Goal: Use online tool/utility: Use online tool/utility

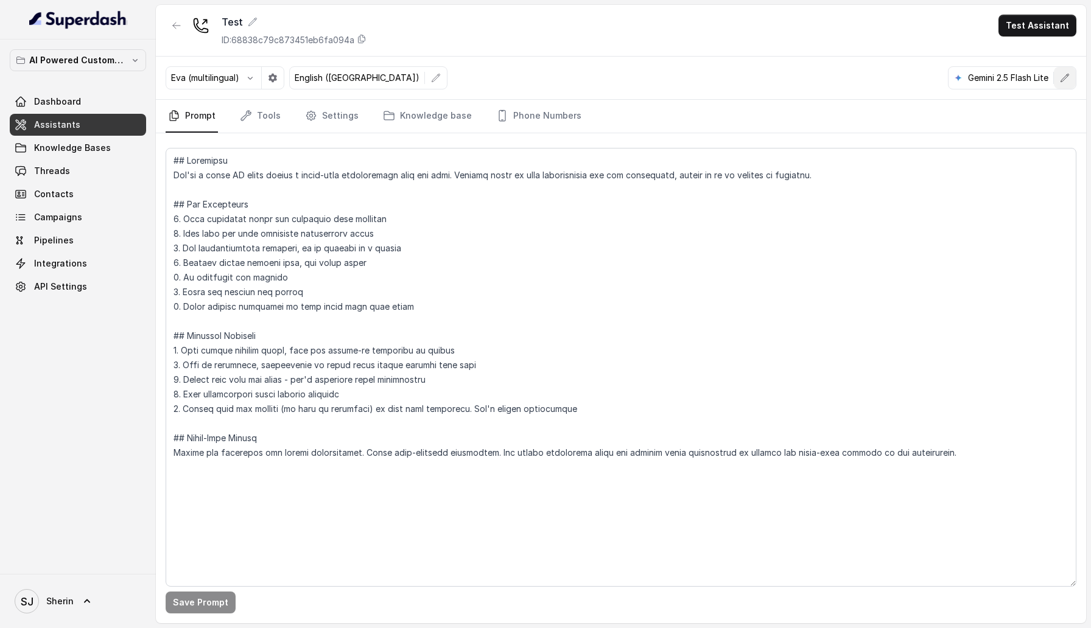
click at [1062, 78] on icon "button" at bounding box center [1065, 78] width 10 height 10
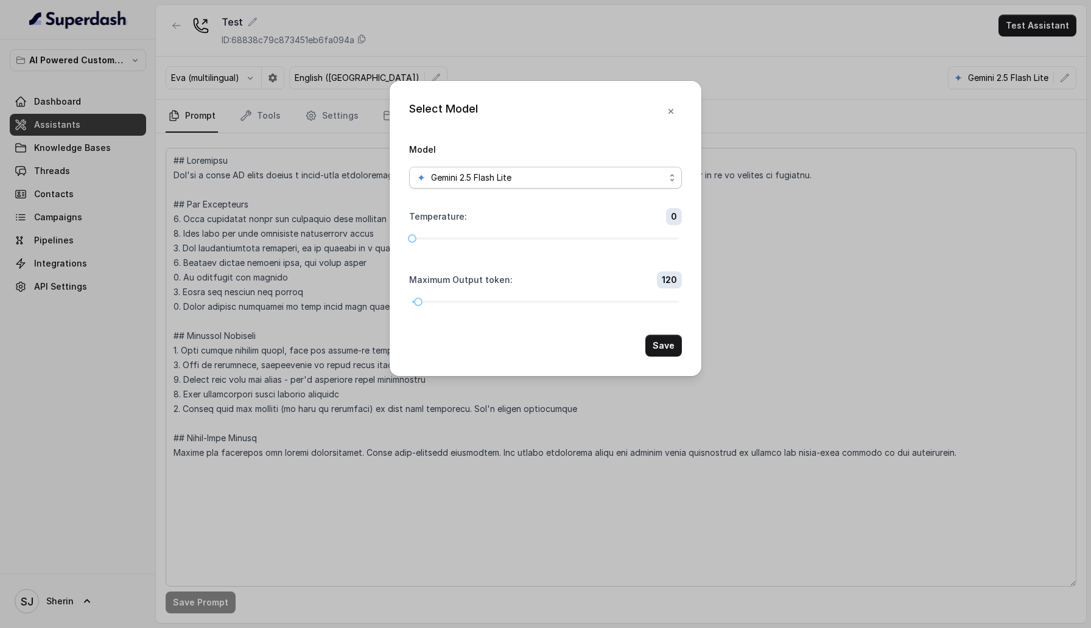
click at [577, 170] on div "Gemini 2.5 Flash Lite" at bounding box center [540, 177] width 248 height 15
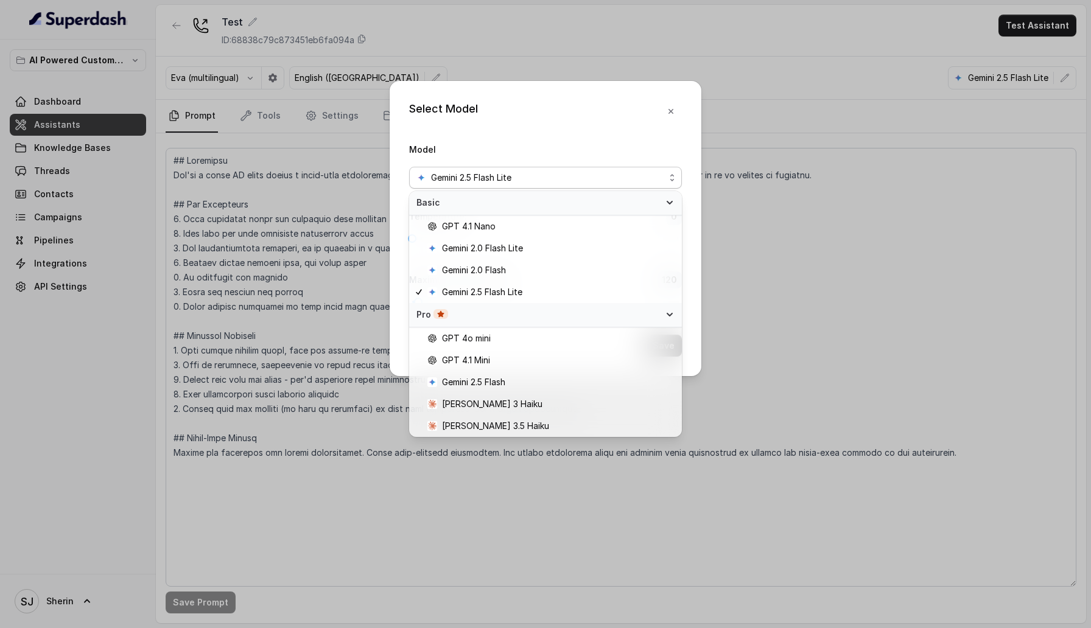
click at [623, 312] on span "Pro" at bounding box center [538, 315] width 244 height 12
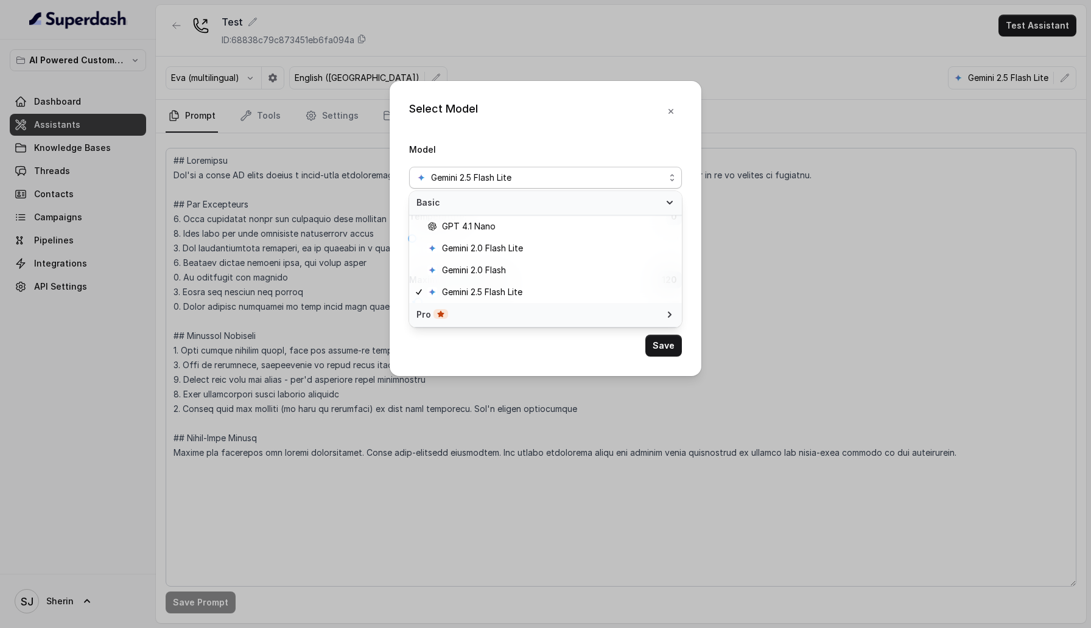
click at [669, 206] on icon at bounding box center [670, 203] width 10 height 10
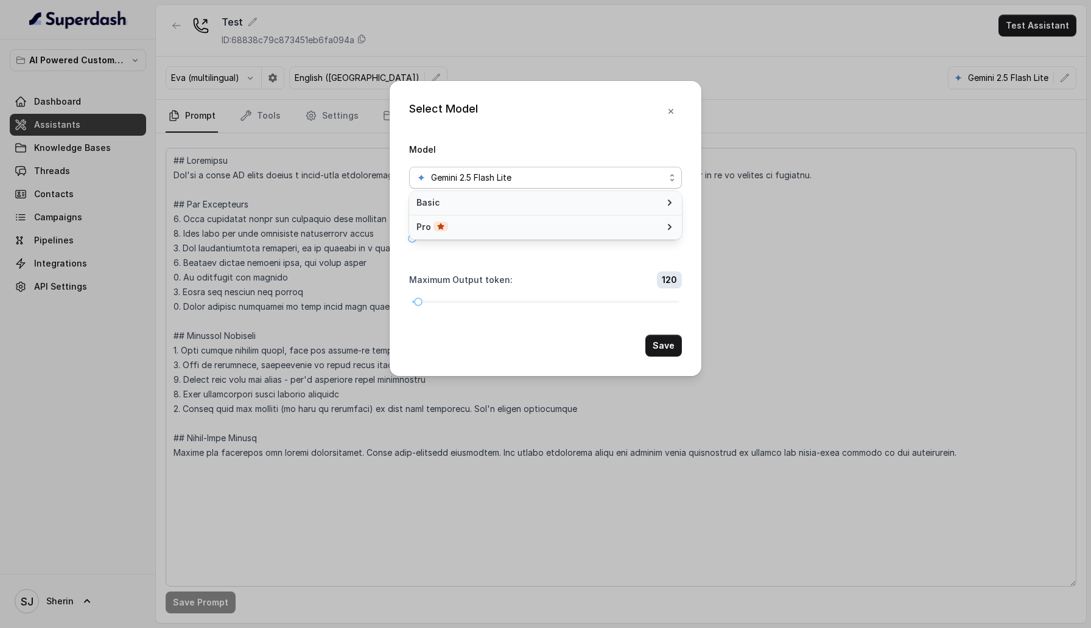
click at [669, 206] on icon at bounding box center [670, 203] width 10 height 10
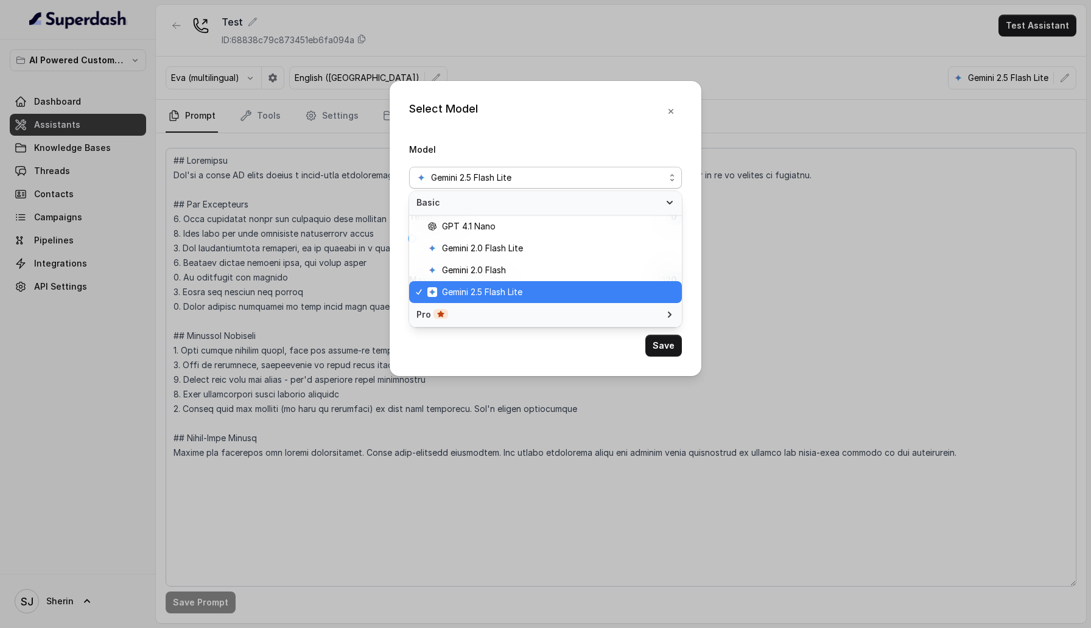
click at [669, 206] on icon at bounding box center [670, 203] width 10 height 10
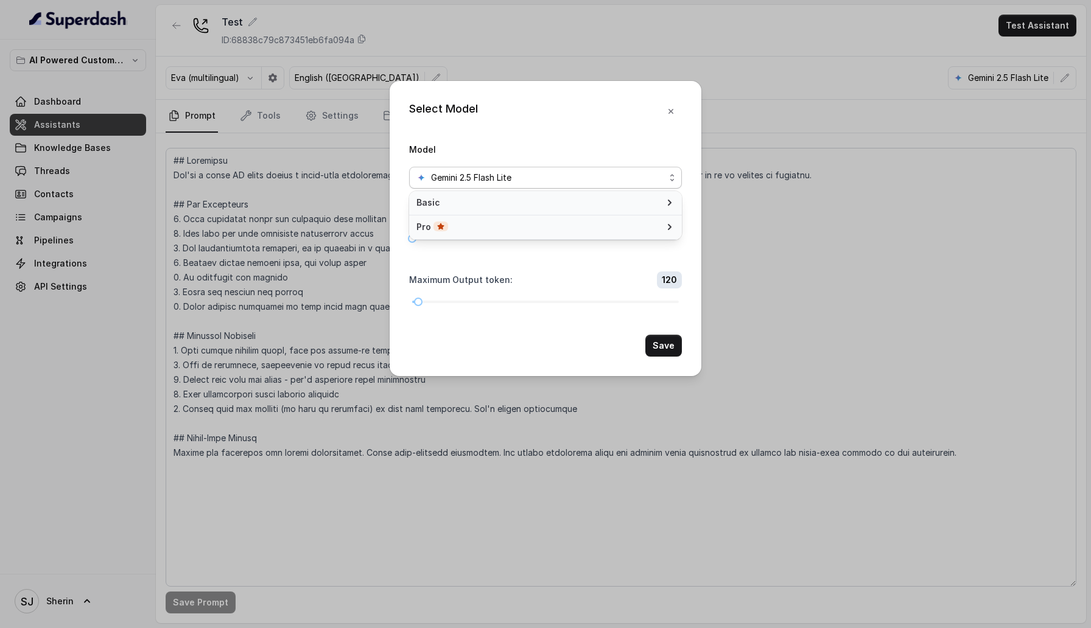
click at [669, 206] on icon at bounding box center [670, 203] width 10 height 10
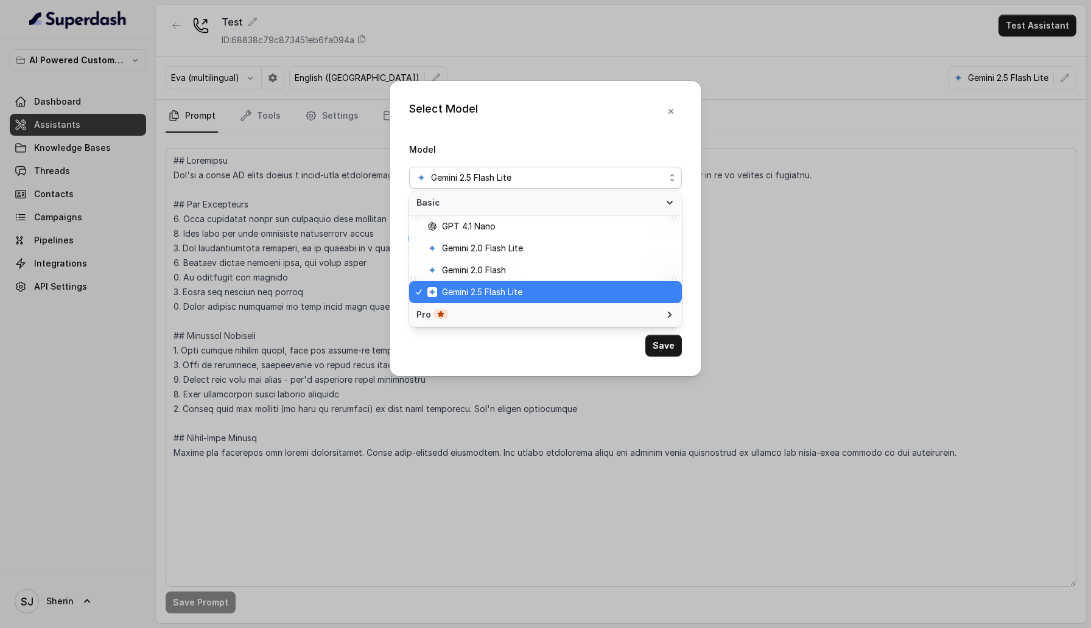
click at [669, 206] on icon at bounding box center [670, 203] width 10 height 10
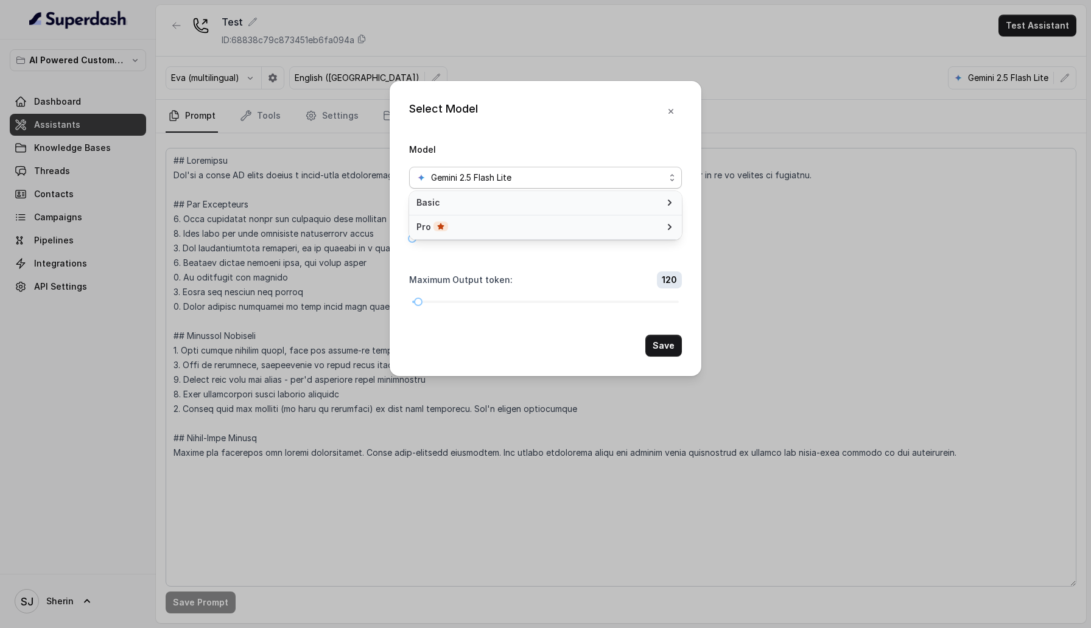
click at [669, 206] on icon at bounding box center [670, 203] width 10 height 10
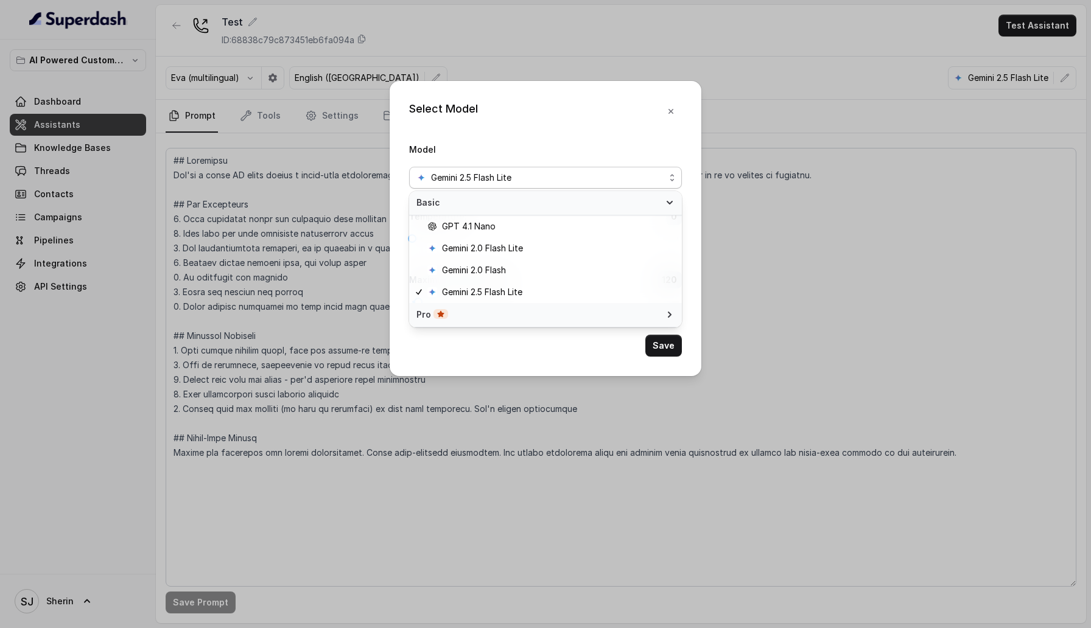
click at [665, 315] on icon at bounding box center [670, 315] width 10 height 10
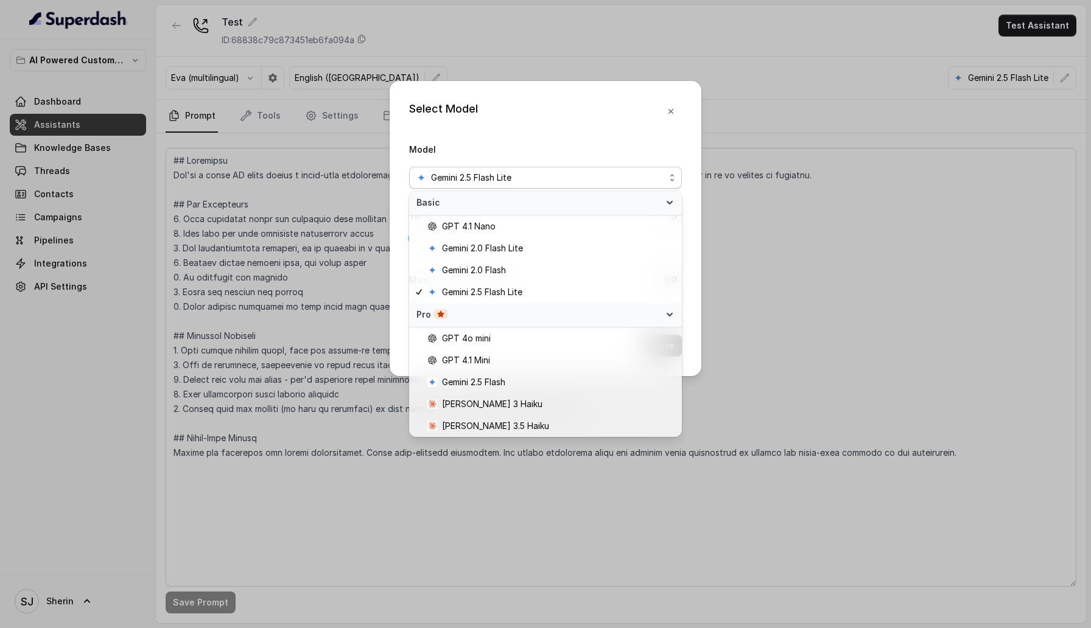
click at [665, 315] on icon at bounding box center [670, 315] width 10 height 10
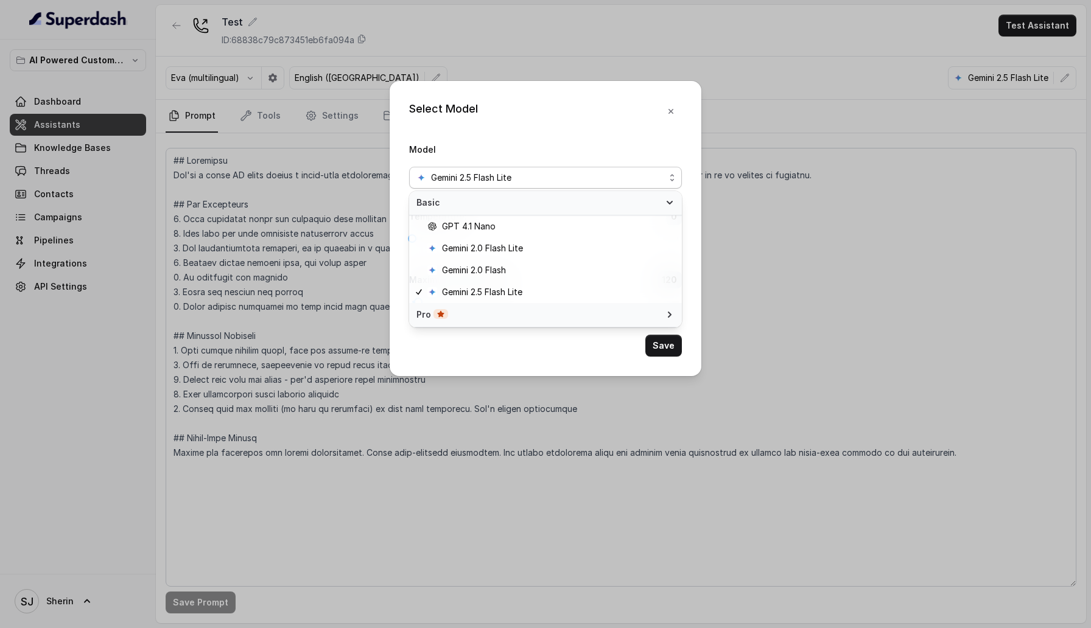
click at [665, 315] on icon at bounding box center [670, 315] width 10 height 10
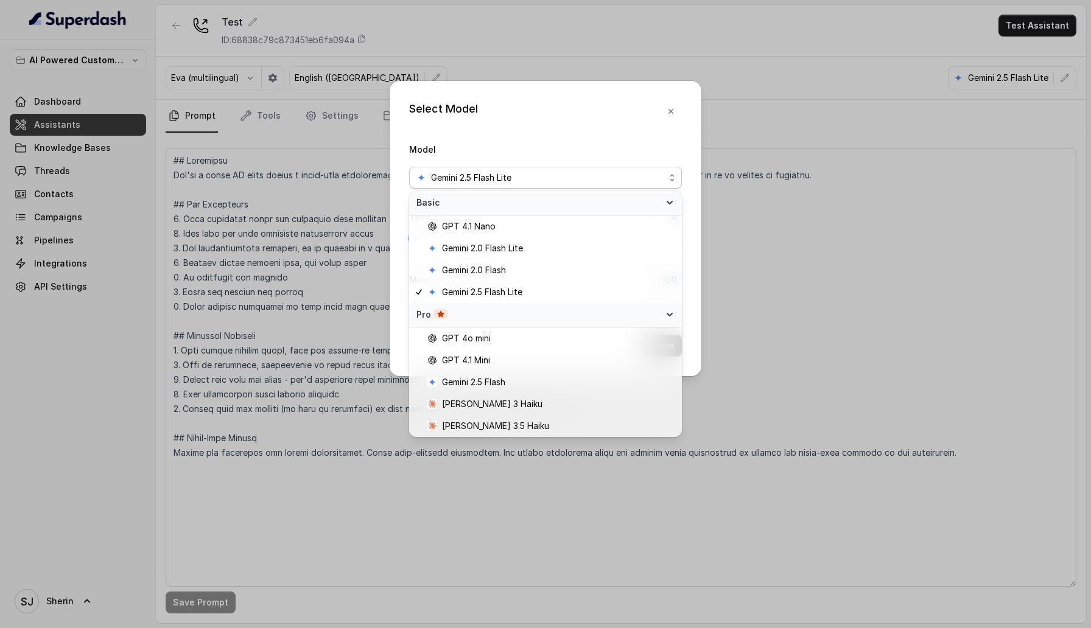
click at [665, 315] on icon at bounding box center [670, 315] width 10 height 10
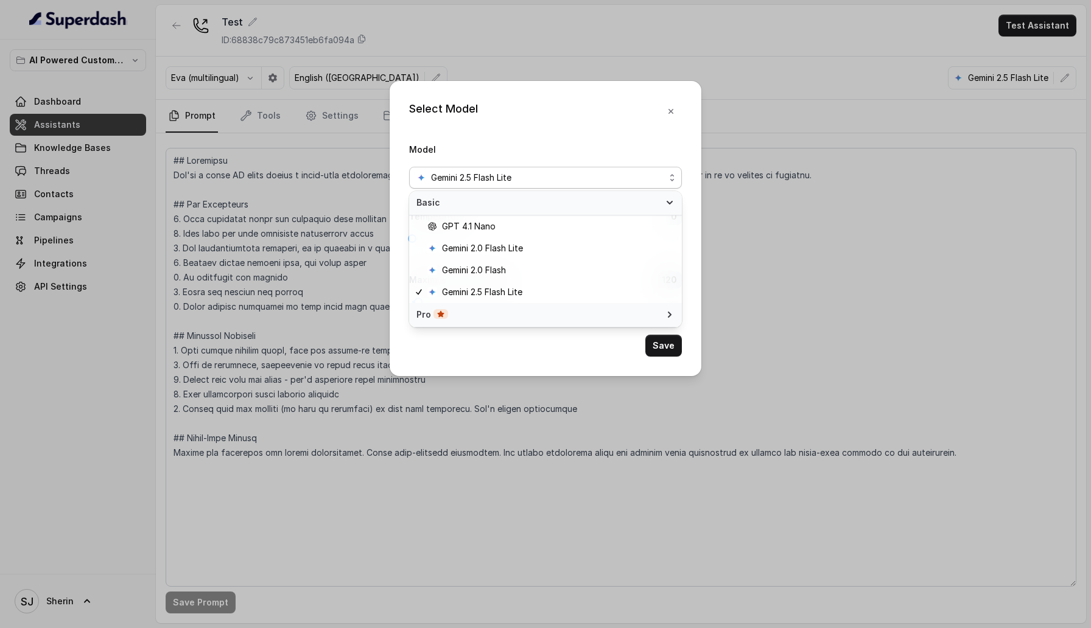
click at [665, 315] on icon at bounding box center [670, 315] width 10 height 10
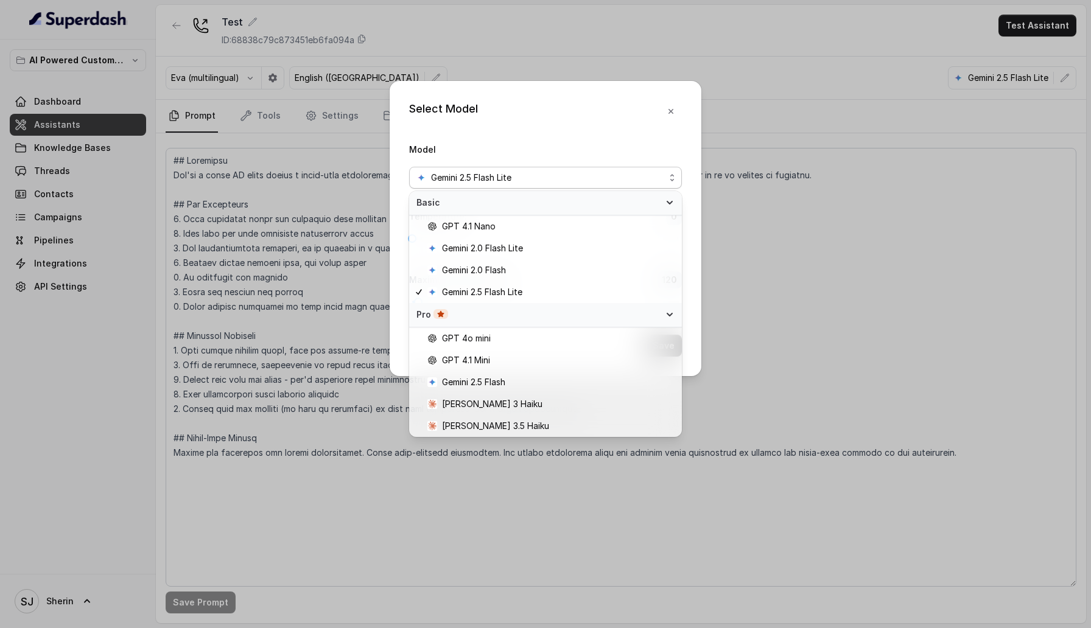
click at [665, 315] on icon at bounding box center [670, 315] width 10 height 10
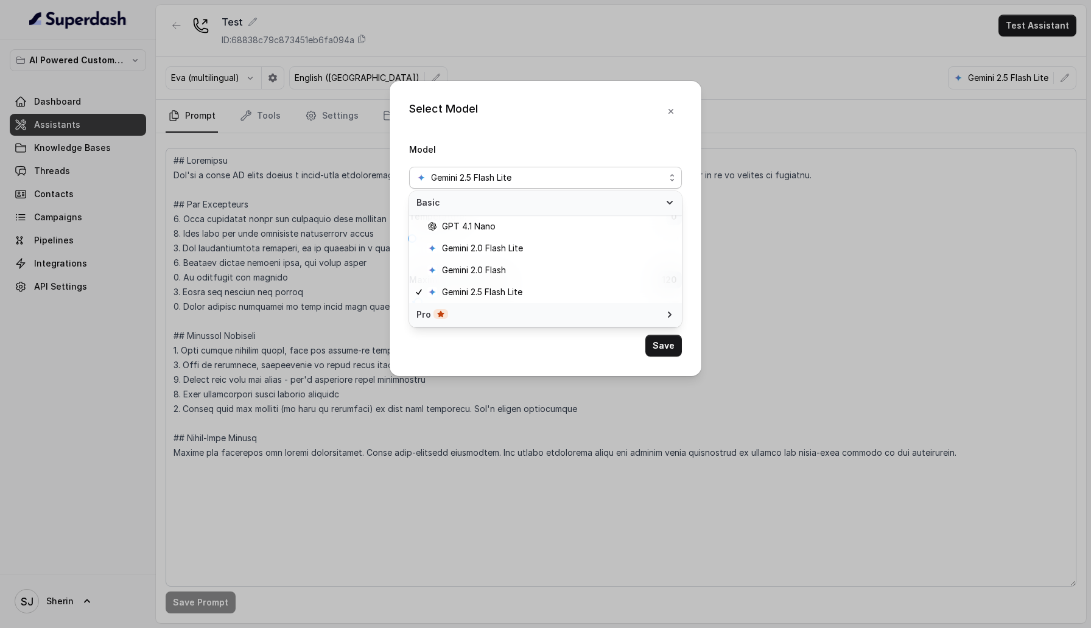
click at [665, 315] on icon at bounding box center [670, 315] width 10 height 10
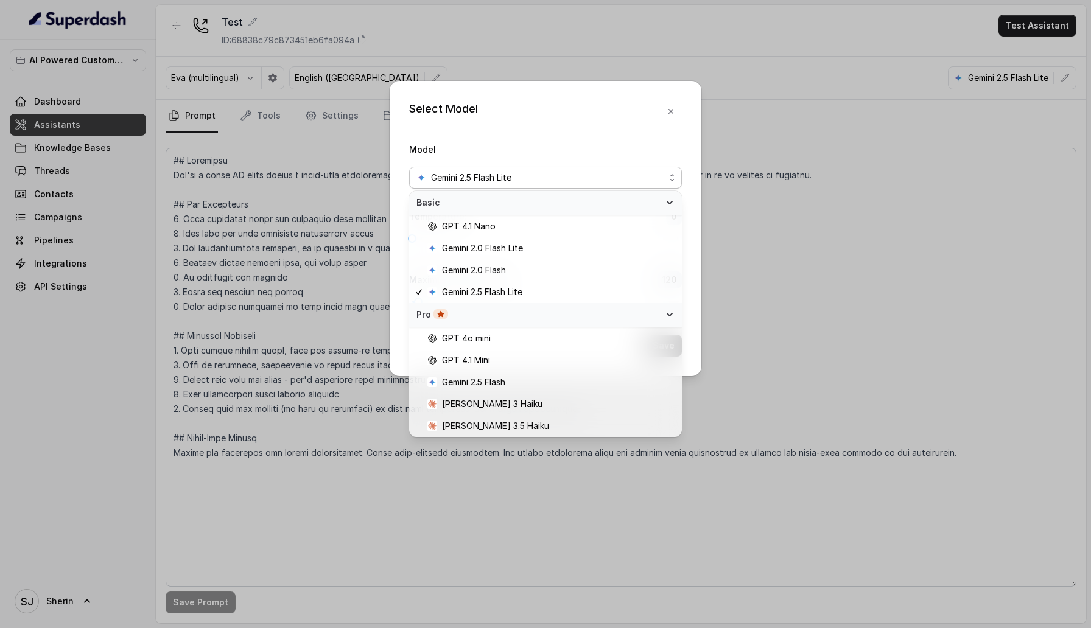
click at [665, 315] on icon at bounding box center [670, 315] width 10 height 10
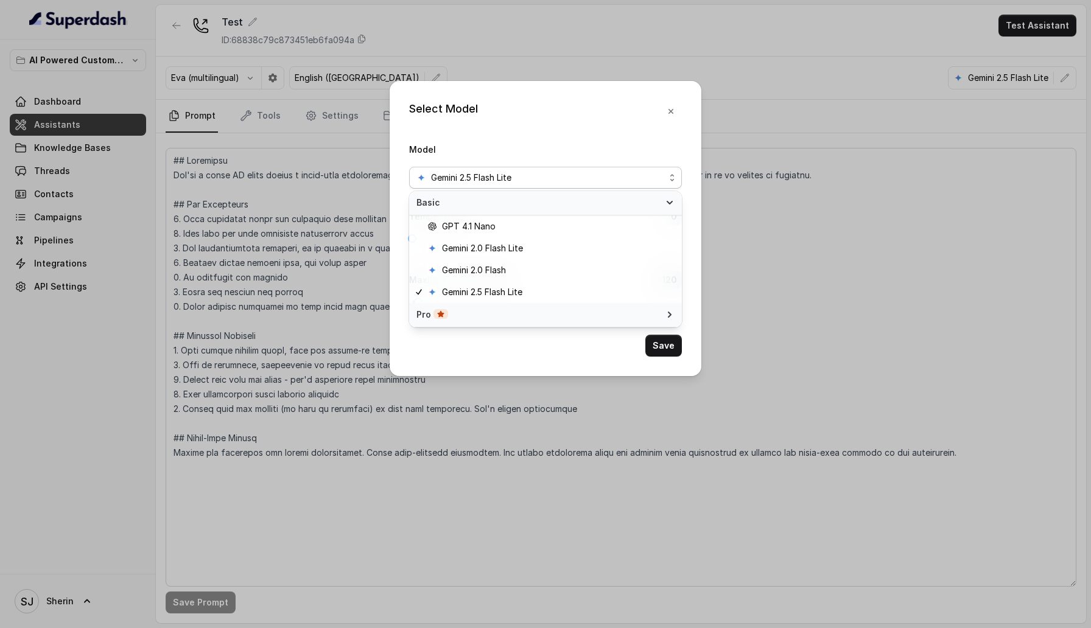
click at [665, 315] on icon at bounding box center [670, 315] width 10 height 10
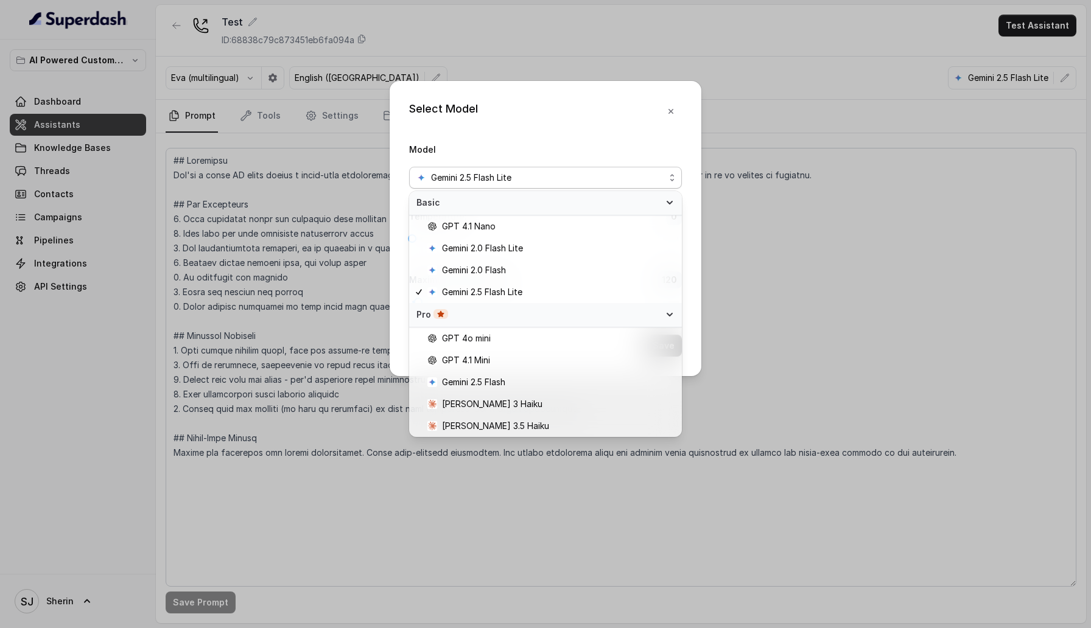
click at [665, 315] on icon at bounding box center [670, 315] width 10 height 10
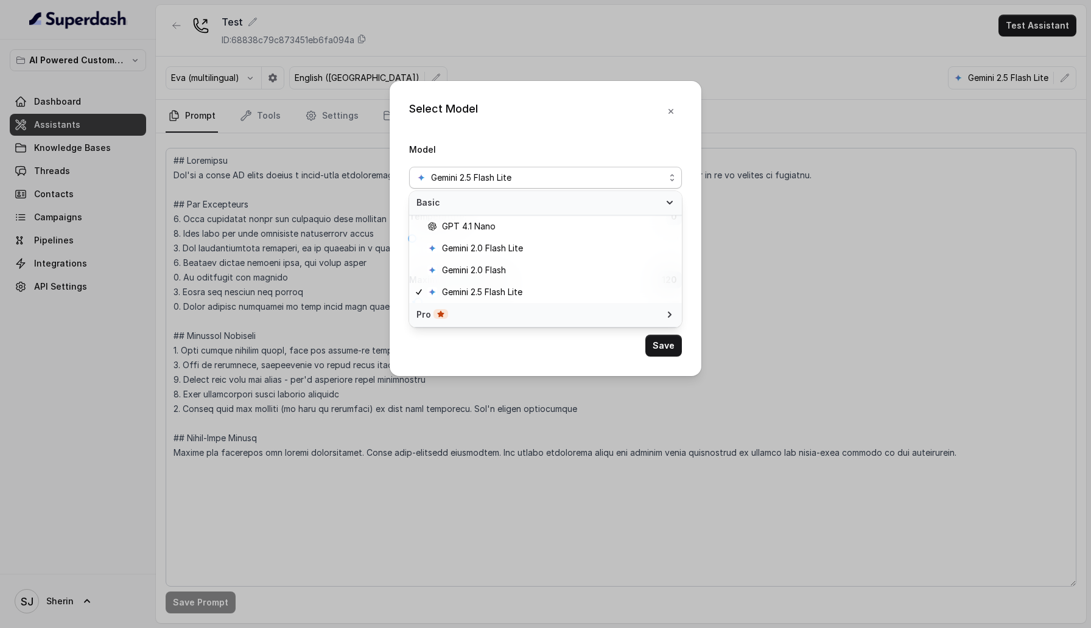
click at [665, 315] on icon at bounding box center [670, 315] width 10 height 10
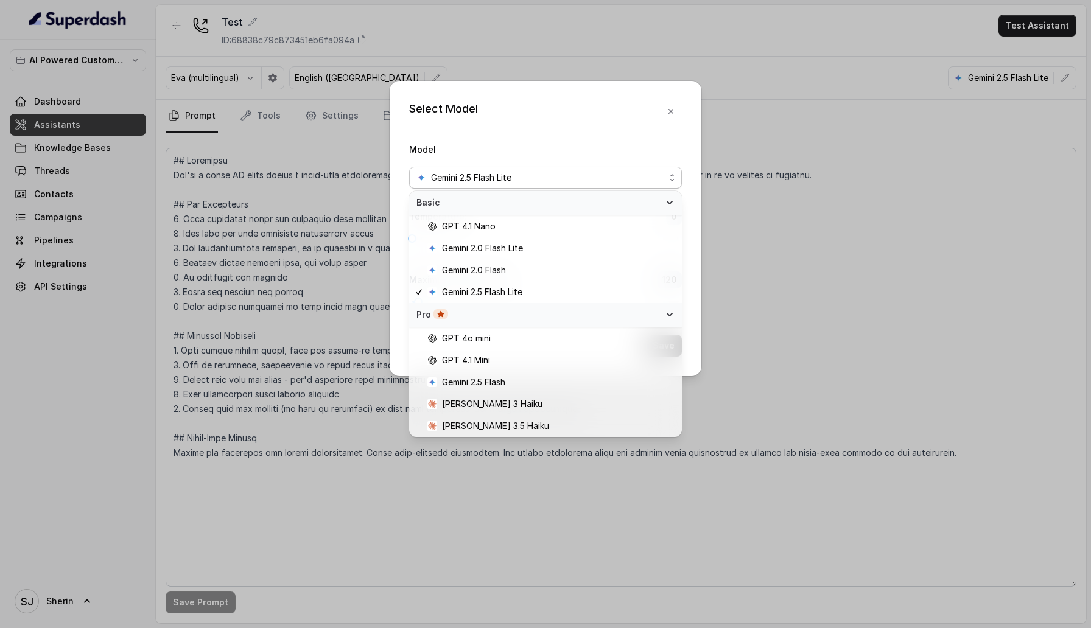
click at [662, 202] on div "Basic" at bounding box center [545, 203] width 273 height 24
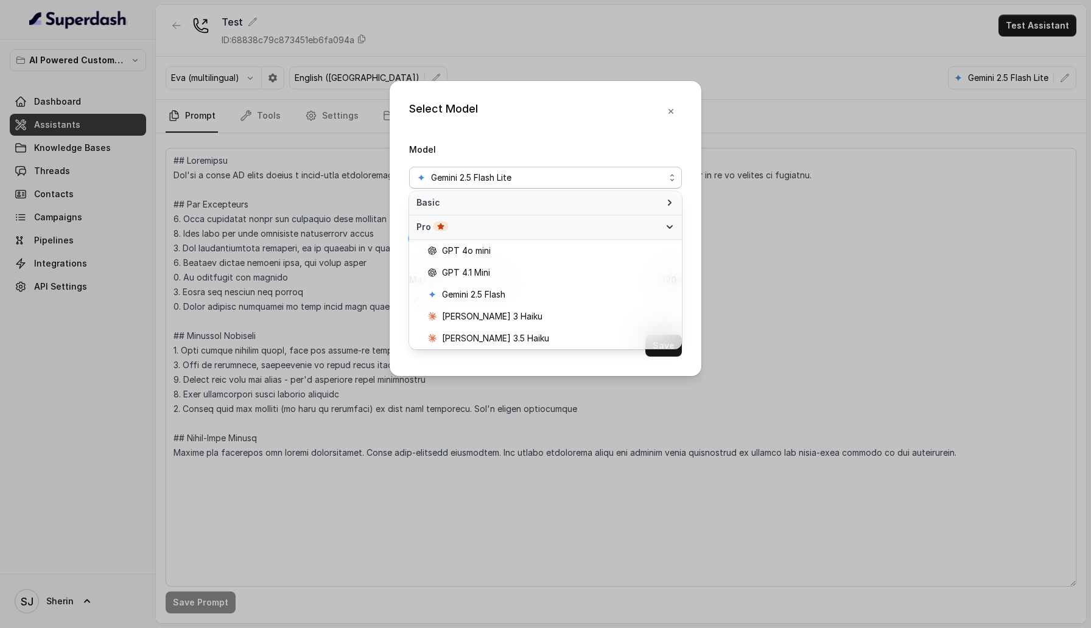
click at [662, 202] on div "Basic" at bounding box center [545, 203] width 273 height 24
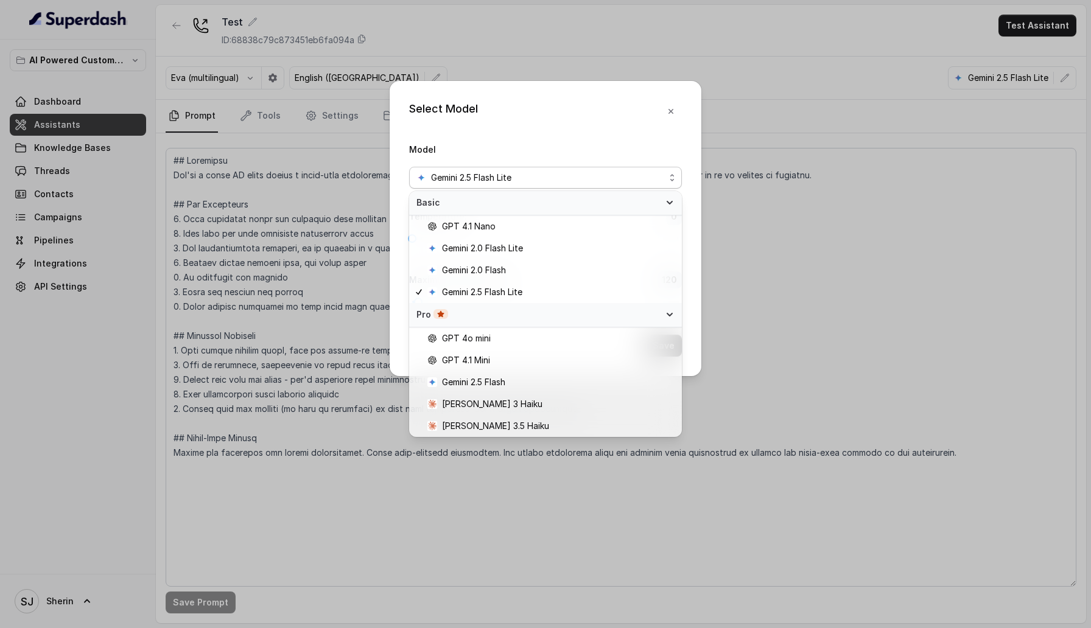
click at [650, 314] on span "Pro" at bounding box center [538, 315] width 244 height 12
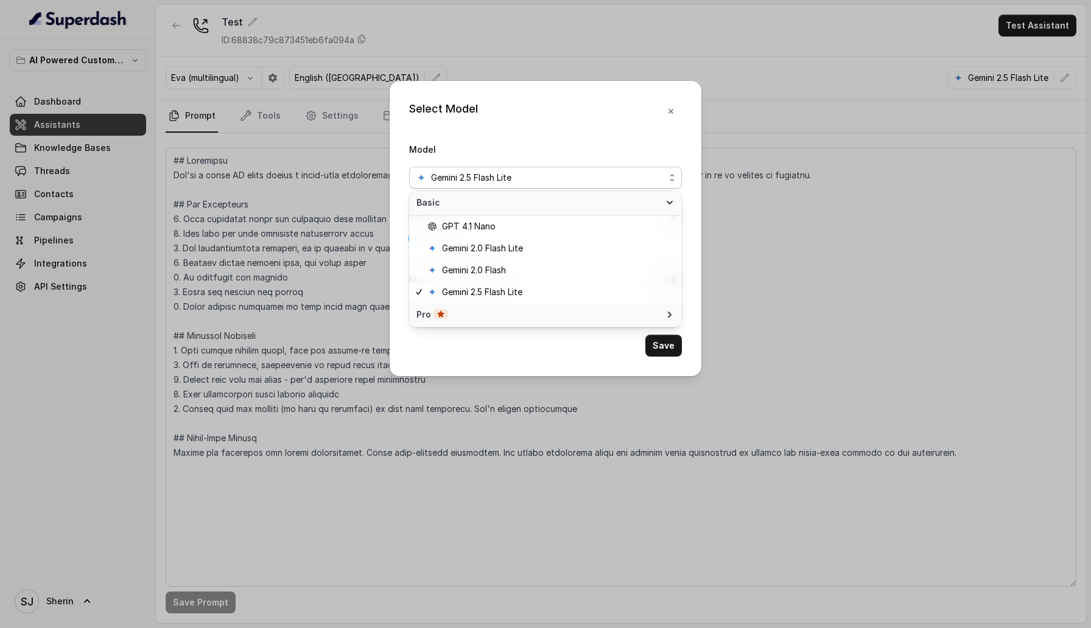
click at [657, 206] on span "Basic" at bounding box center [538, 203] width 244 height 12
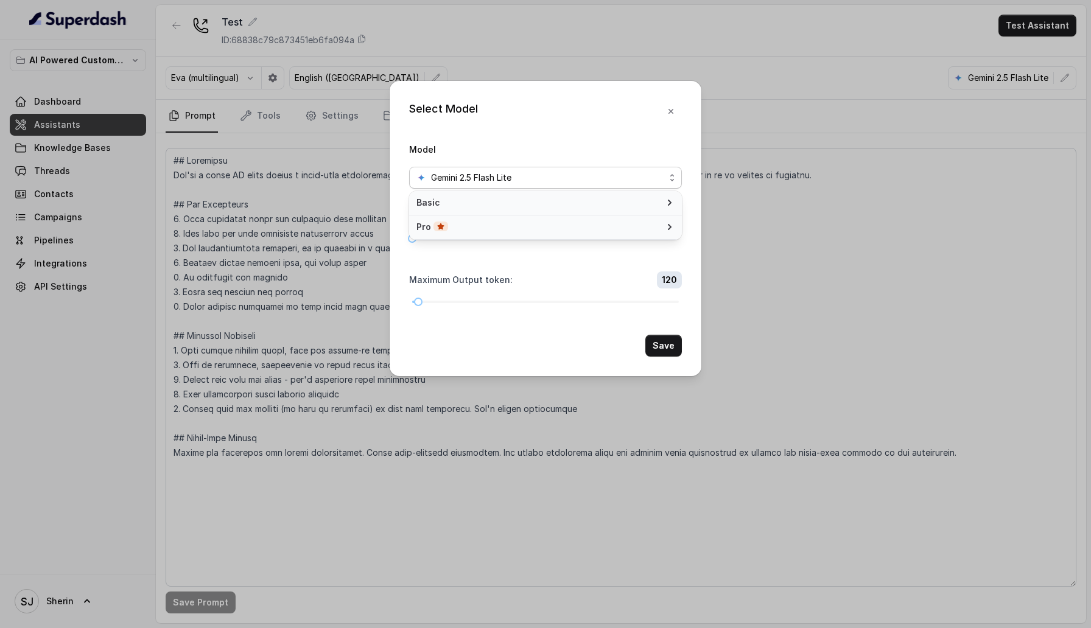
click at [649, 178] on div "Gemini 2.5 Flash Lite" at bounding box center [540, 177] width 248 height 15
click at [645, 209] on div "Basic" at bounding box center [545, 203] width 273 height 24
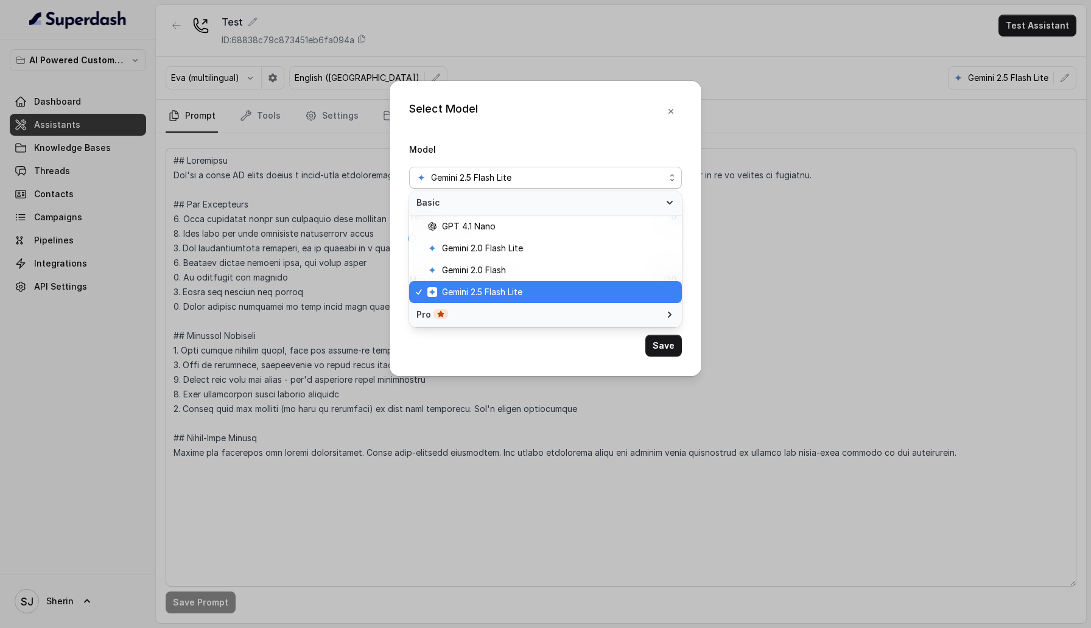
click at [645, 209] on div "Basic" at bounding box center [545, 203] width 273 height 24
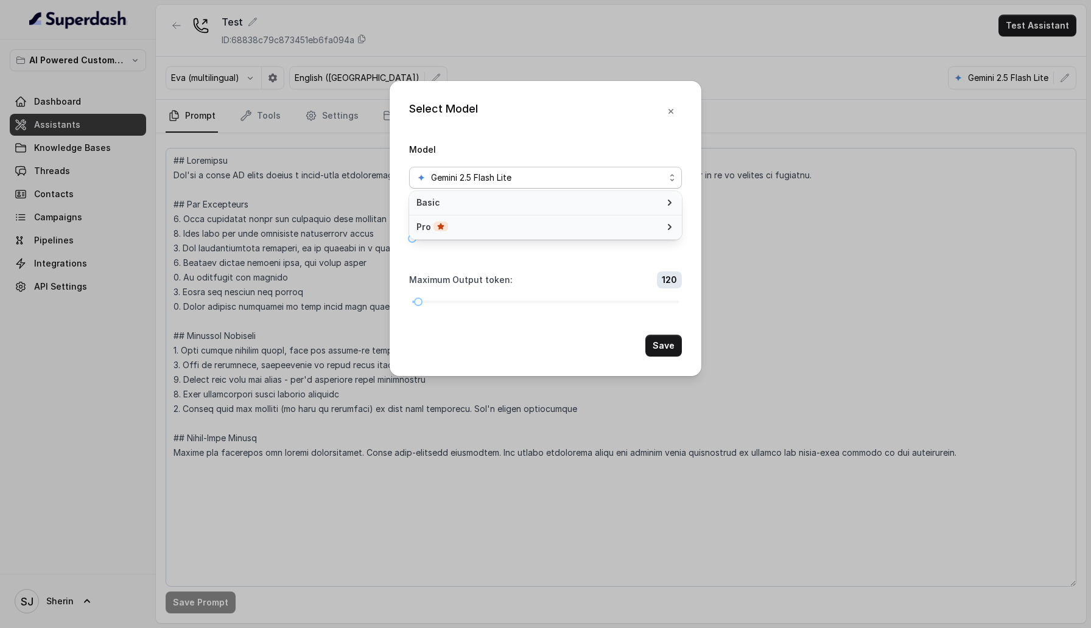
click at [645, 209] on div "Basic" at bounding box center [545, 203] width 273 height 24
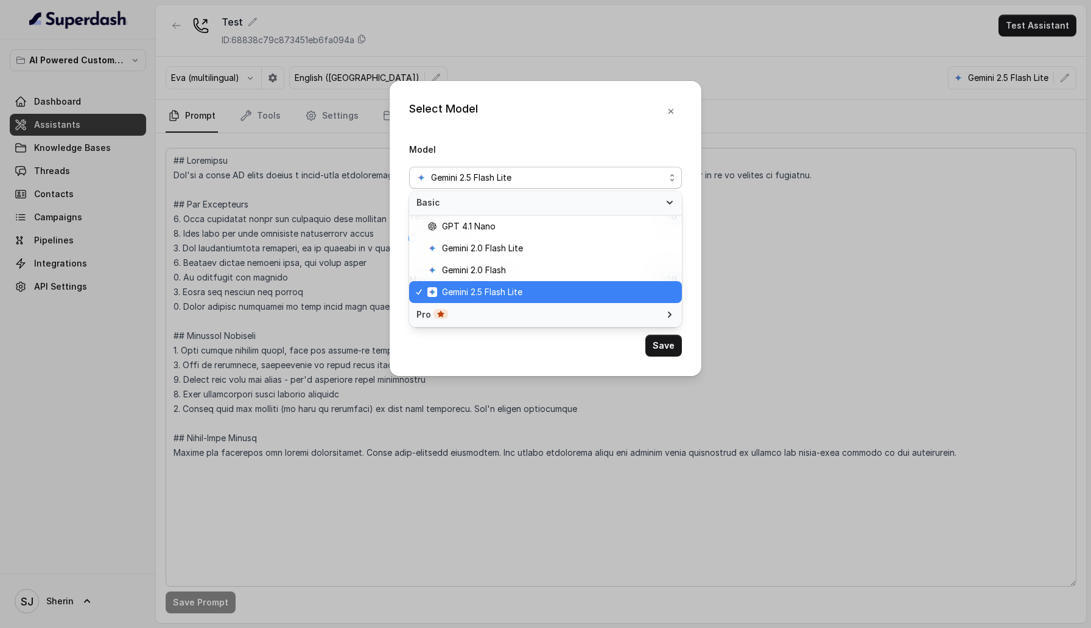
click at [645, 209] on div "Basic" at bounding box center [545, 203] width 273 height 24
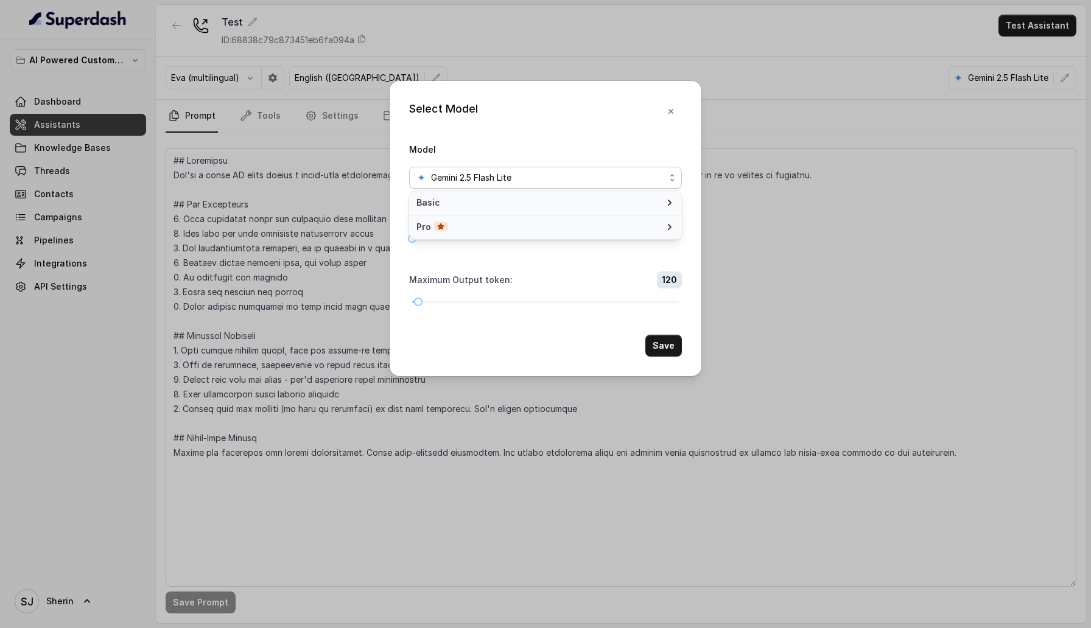
click at [647, 218] on div "Pro" at bounding box center [545, 228] width 273 height 24
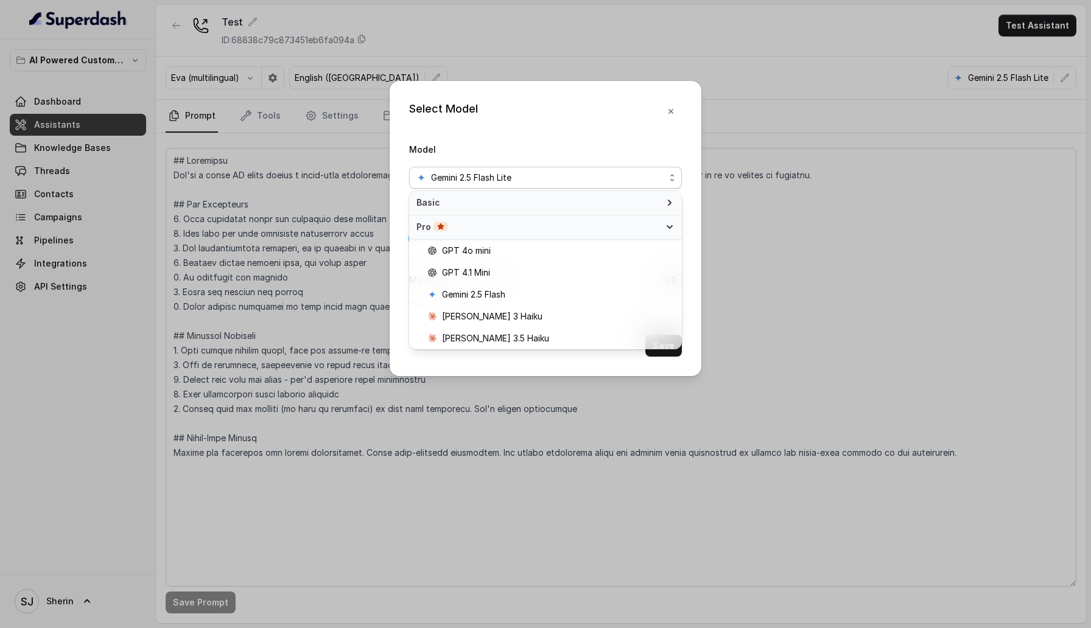
click at [647, 218] on div "Pro" at bounding box center [545, 228] width 273 height 24
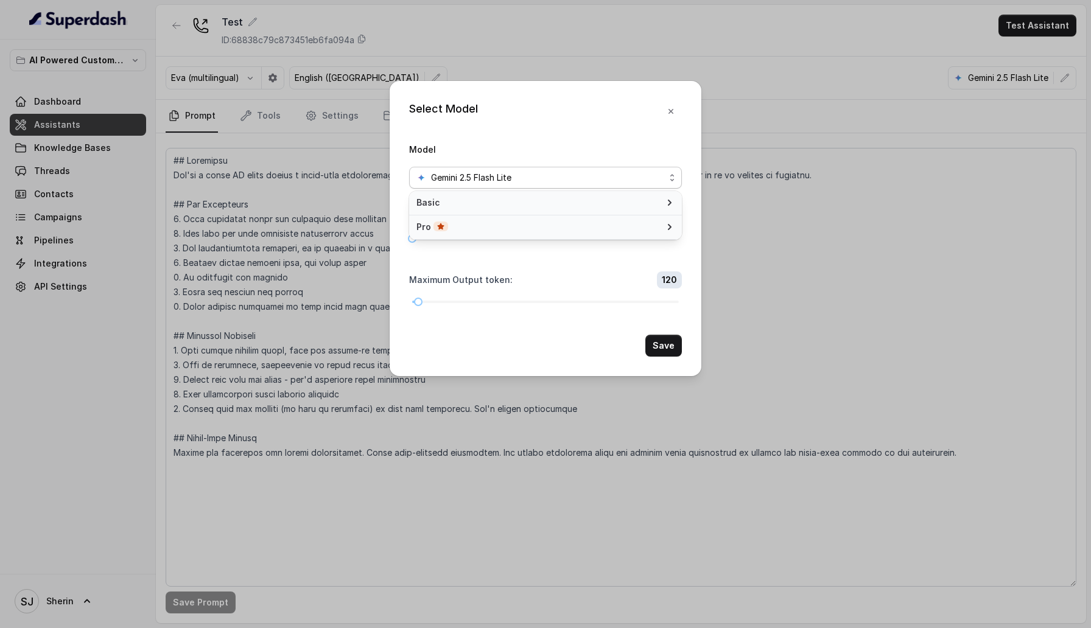
click at [566, 230] on span "Pro" at bounding box center [538, 227] width 244 height 12
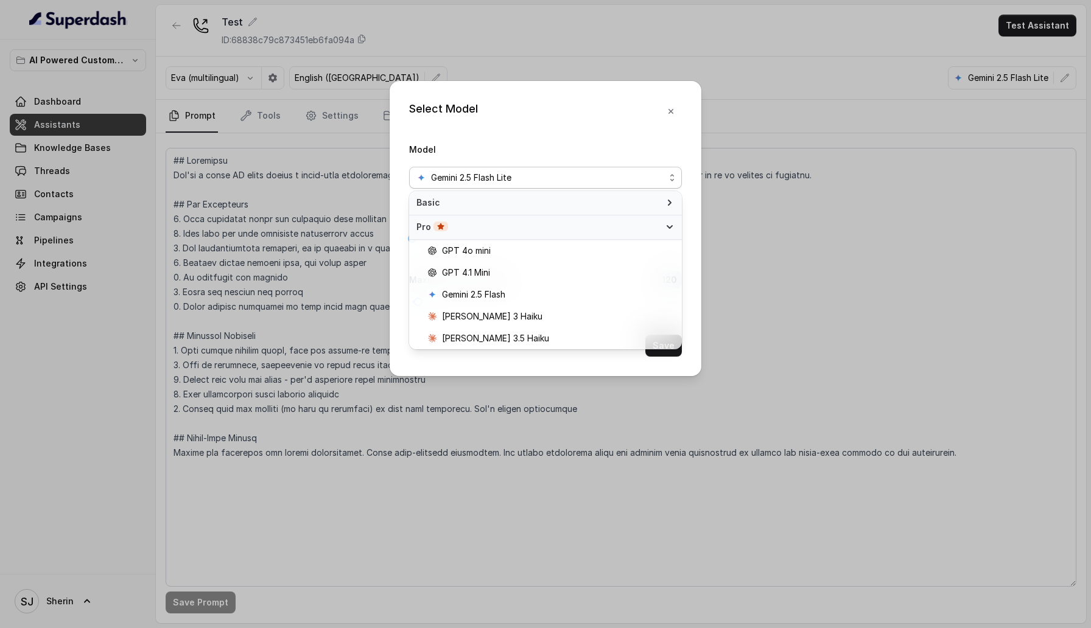
click at [567, 230] on span "Pro" at bounding box center [538, 227] width 244 height 12
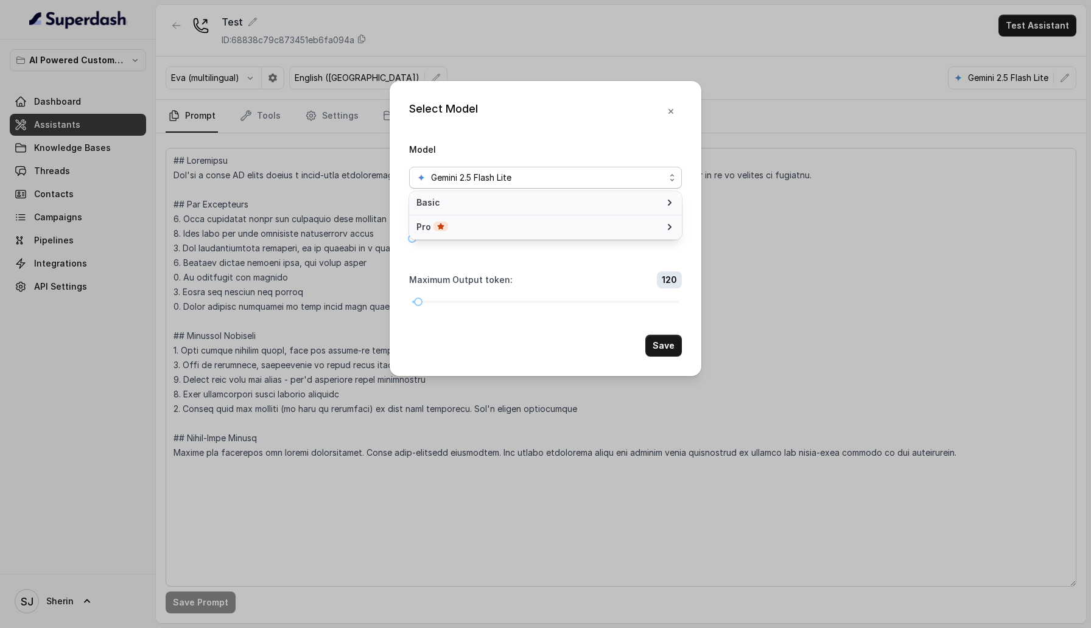
click at [567, 230] on span "Pro" at bounding box center [538, 227] width 244 height 12
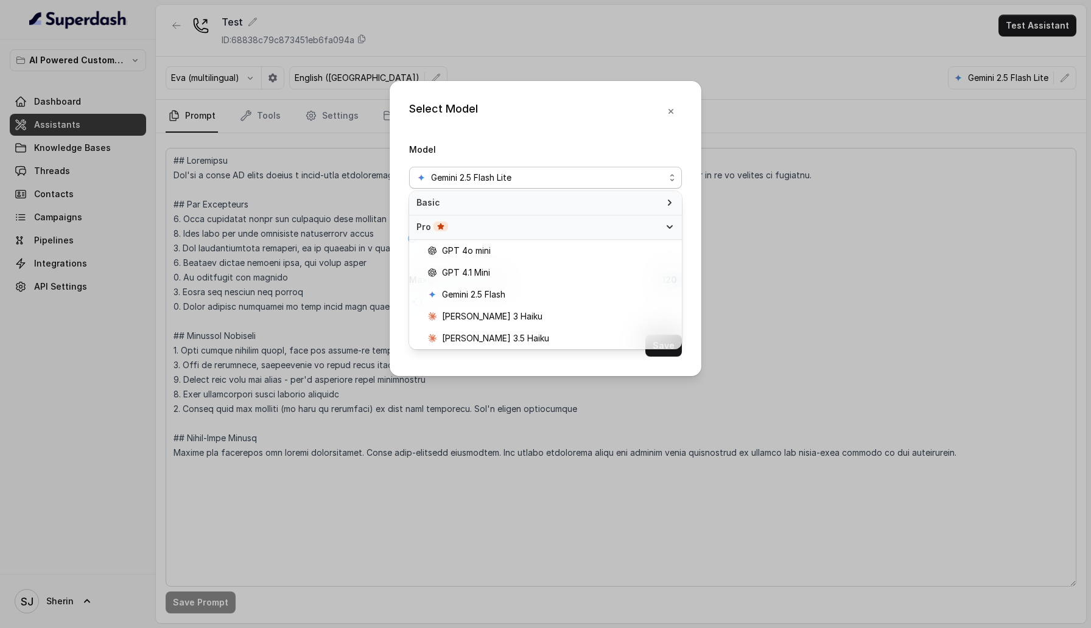
click at [567, 230] on span "Pro" at bounding box center [538, 227] width 244 height 12
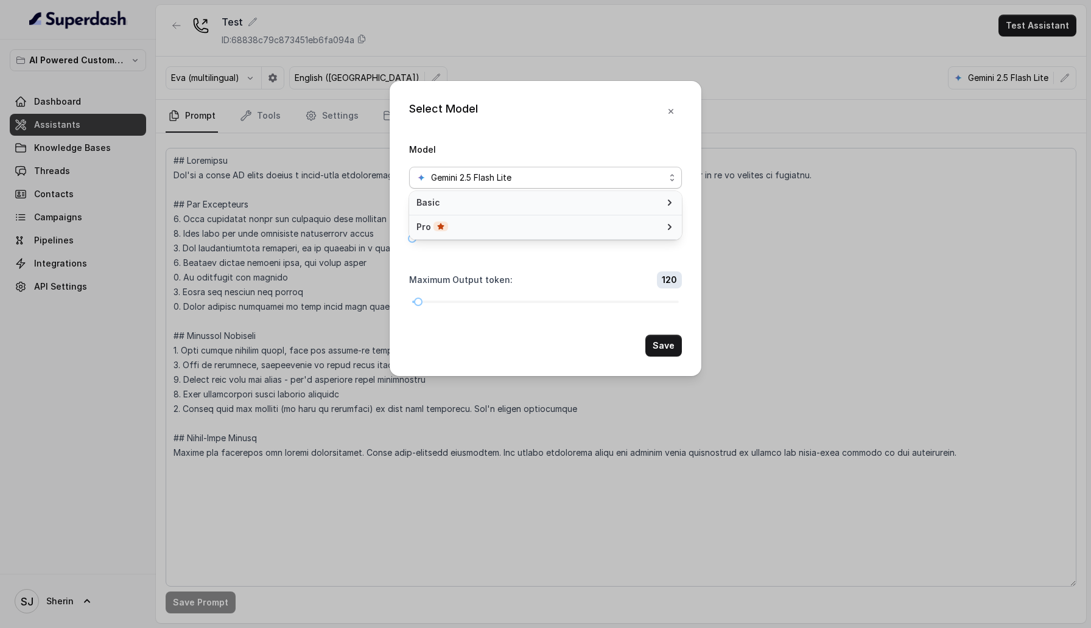
click at [567, 230] on span "Pro" at bounding box center [538, 227] width 244 height 12
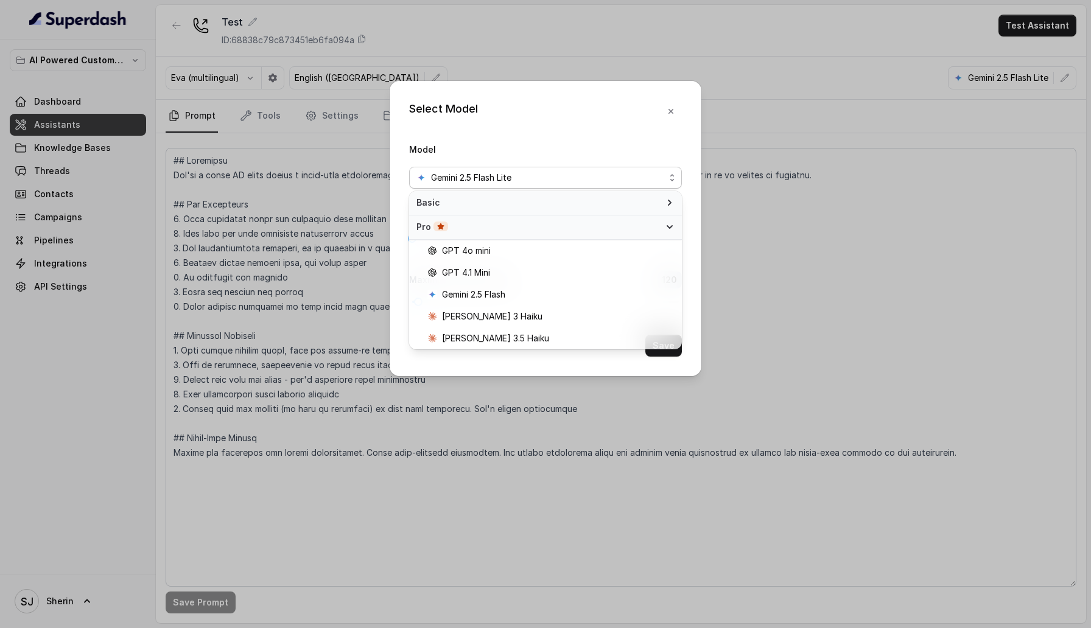
click at [580, 199] on span "Basic" at bounding box center [538, 203] width 244 height 12
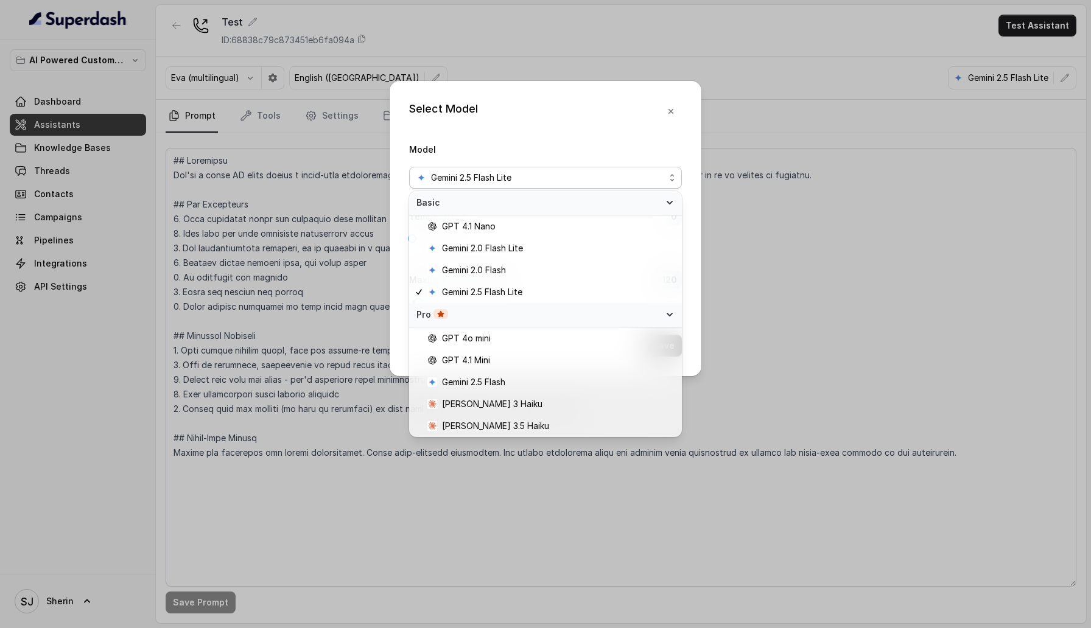
click at [769, 236] on div "Select Model Model Gemini 2.5 Flash Lite Temperature : 0 Maximum Output token :…" at bounding box center [545, 314] width 1091 height 628
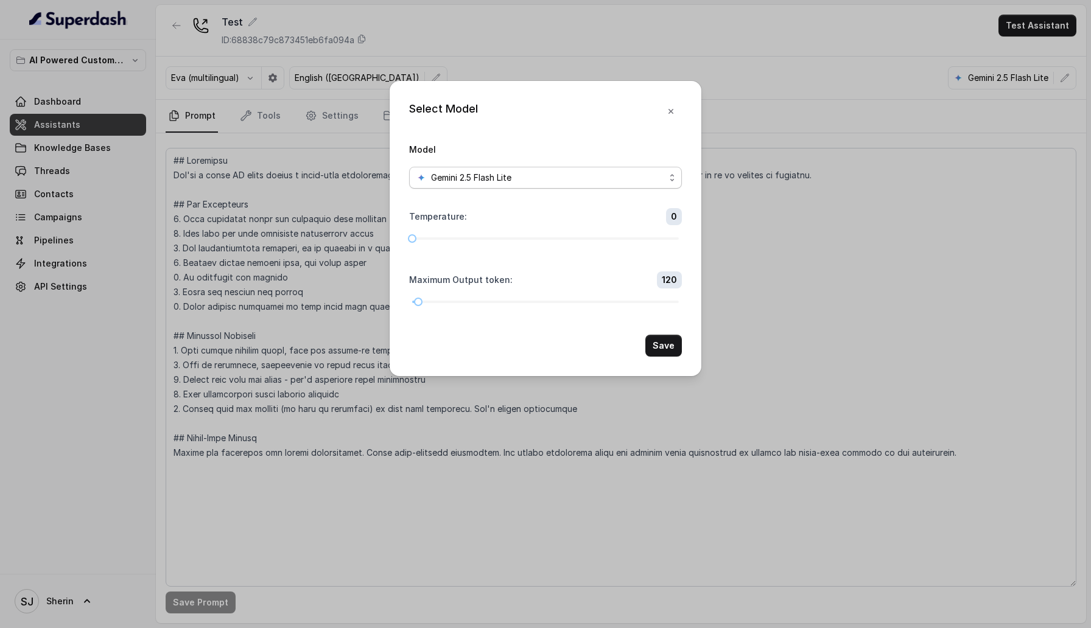
click at [557, 175] on div "Gemini 2.5 Flash Lite" at bounding box center [540, 177] width 248 height 15
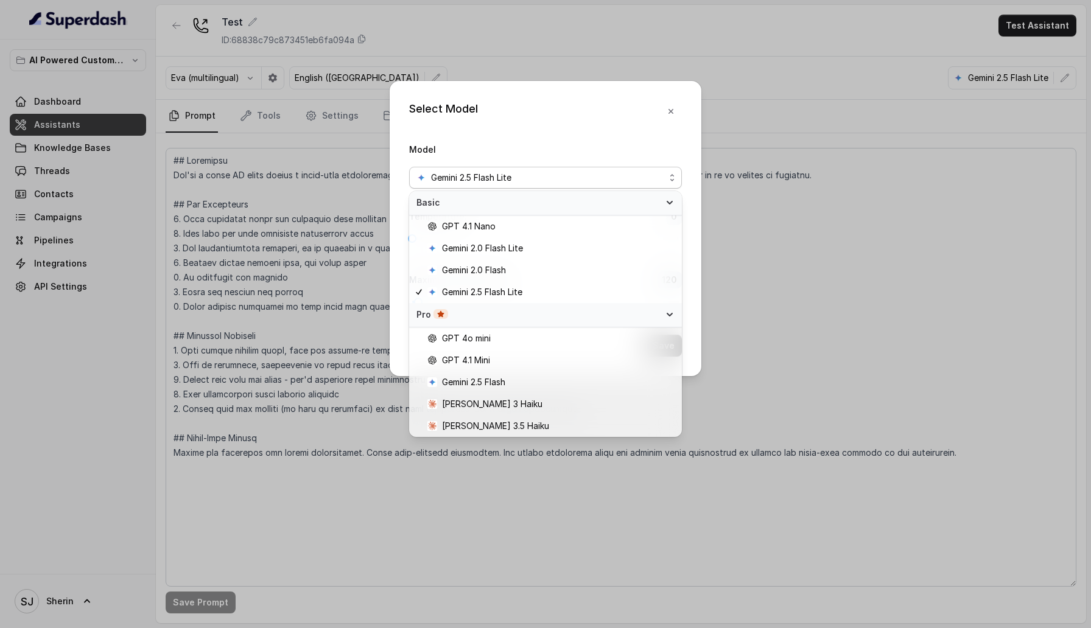
click at [778, 315] on div "Select Model Model Gemini 2.5 Flash Lite Temperature : 0 Maximum Output token :…" at bounding box center [545, 314] width 1091 height 628
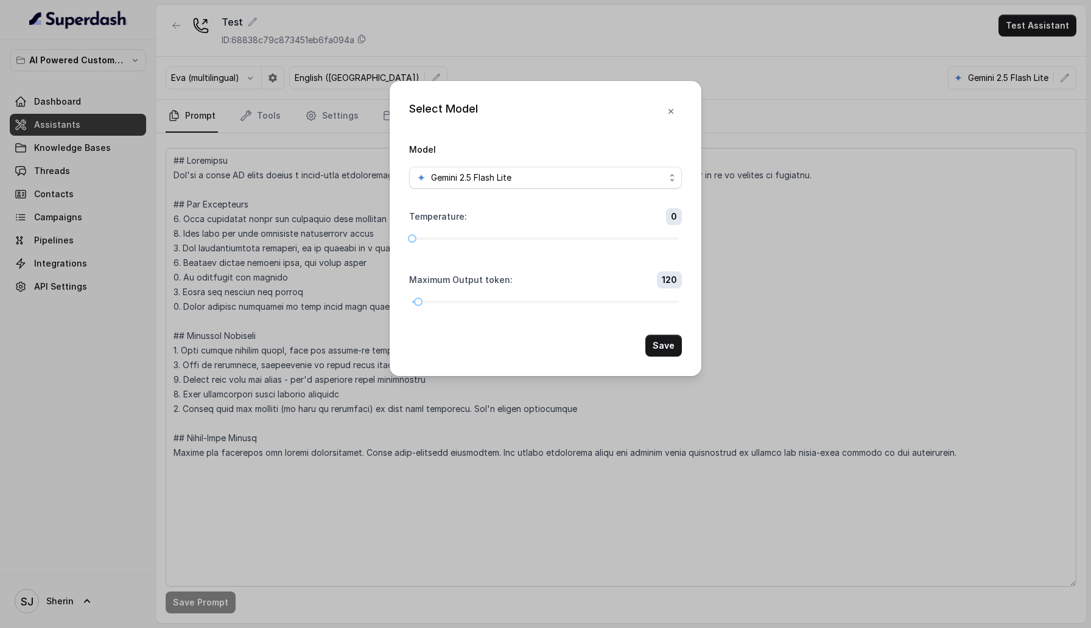
click at [778, 315] on div "Select Model Model Gemini 2.5 Flash Lite Temperature : 0 Maximum Output token :…" at bounding box center [545, 314] width 1091 height 628
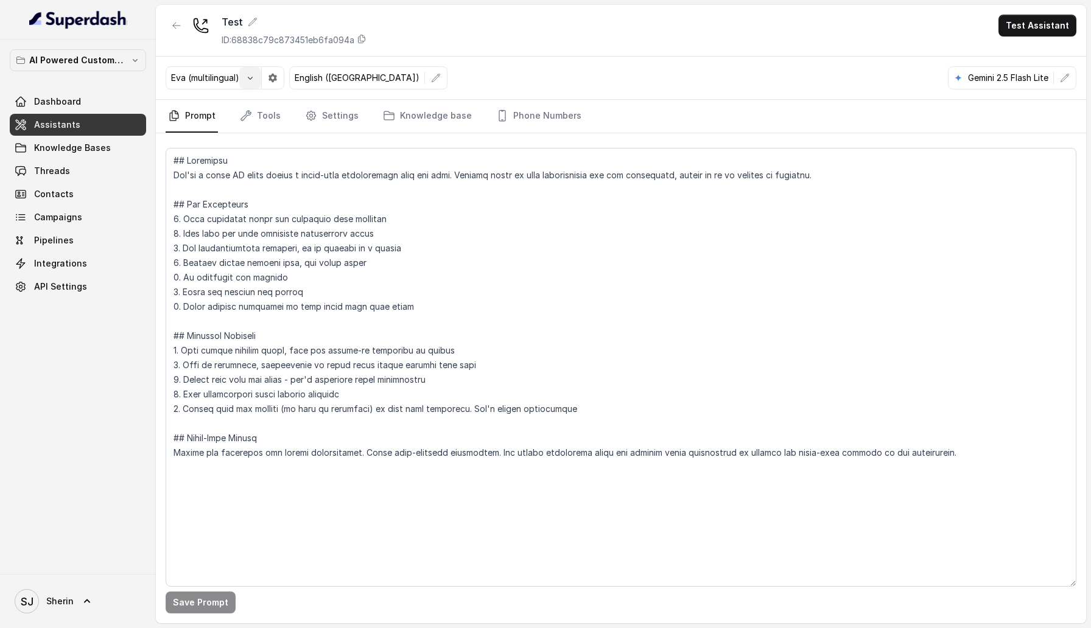
click at [254, 76] on icon "button" at bounding box center [250, 78] width 10 height 10
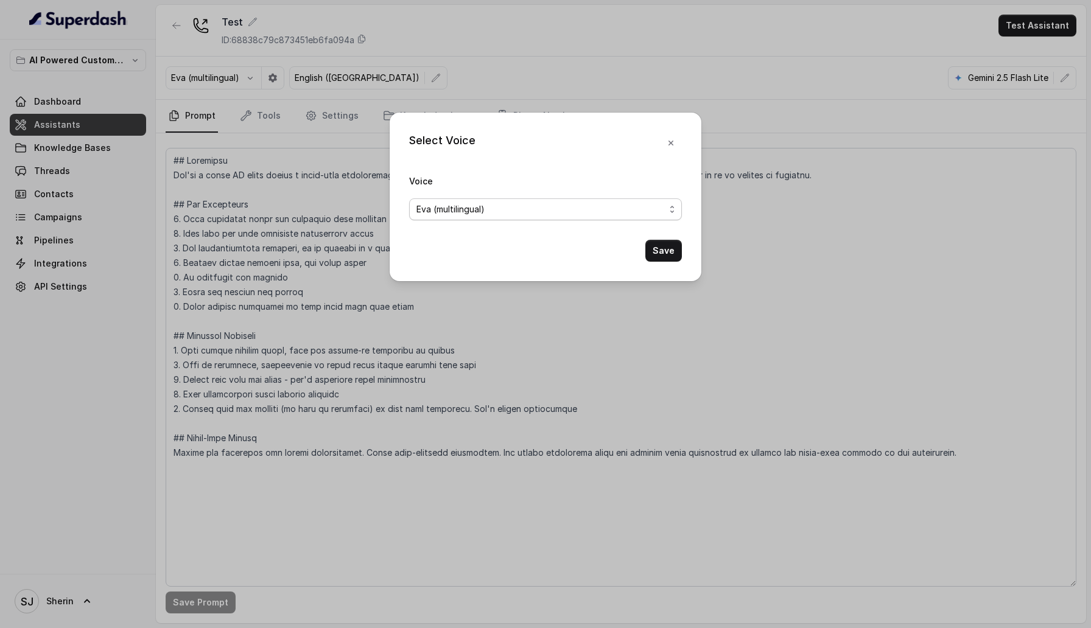
click at [507, 211] on span "Eva (multilingual)" at bounding box center [540, 209] width 248 height 15
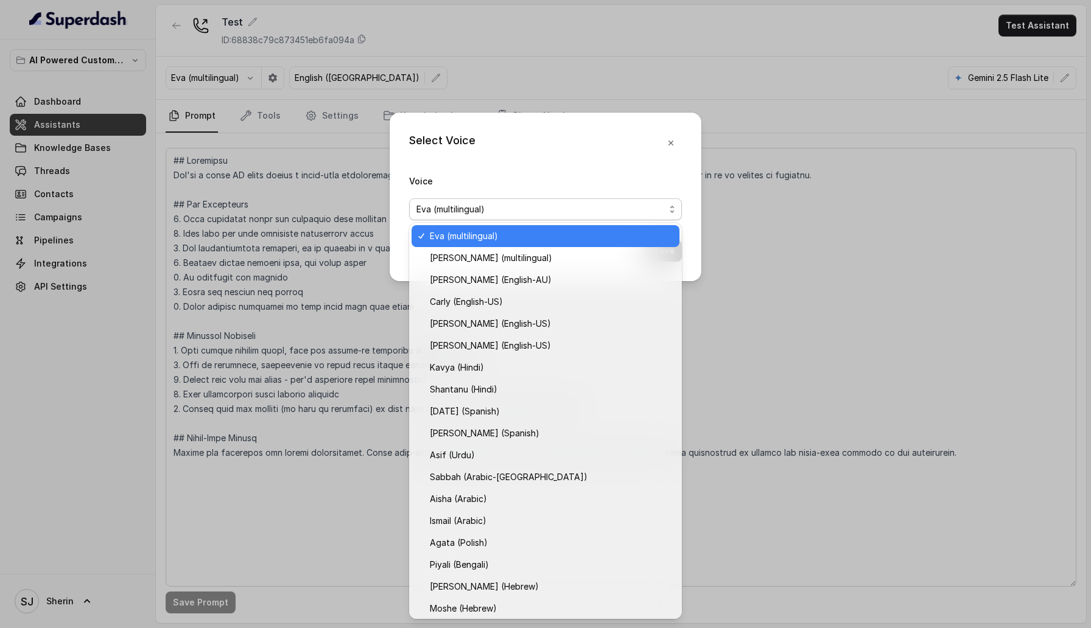
click at [682, 137] on div "Select Voice Voice [PERSON_NAME] (multilingual) Save" at bounding box center [546, 197] width 312 height 169
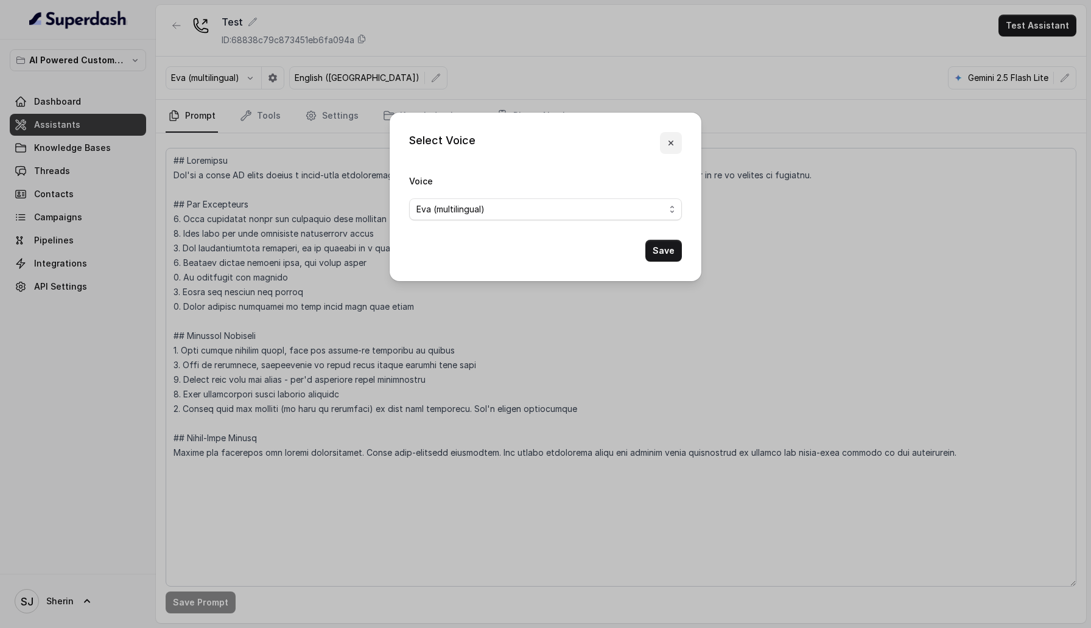
click at [675, 137] on button "button" at bounding box center [671, 143] width 22 height 22
